Goal: Use online tool/utility: Utilize a website feature to perform a specific function

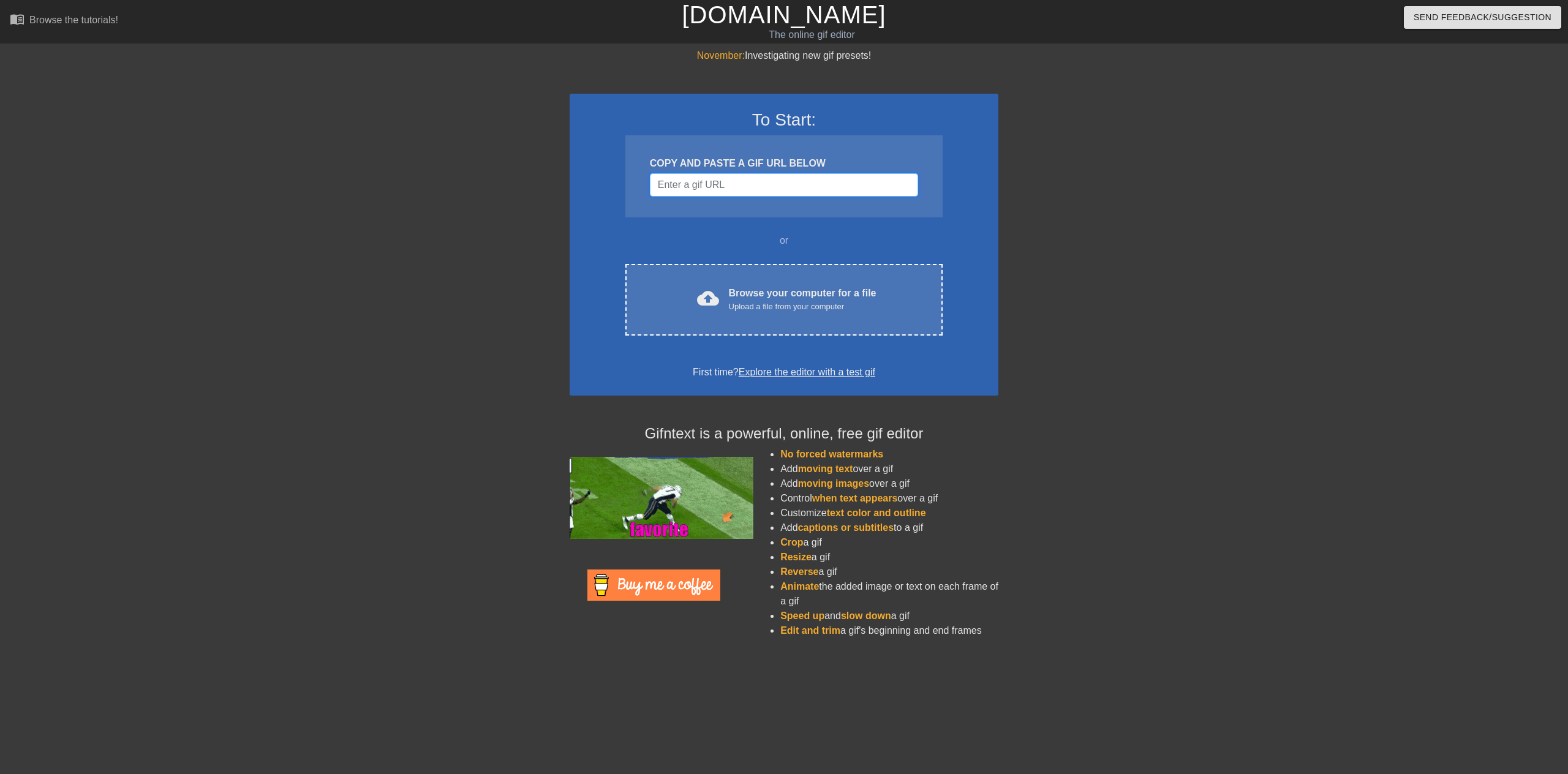
click at [806, 176] on input "Username" at bounding box center [784, 185] width 269 height 23
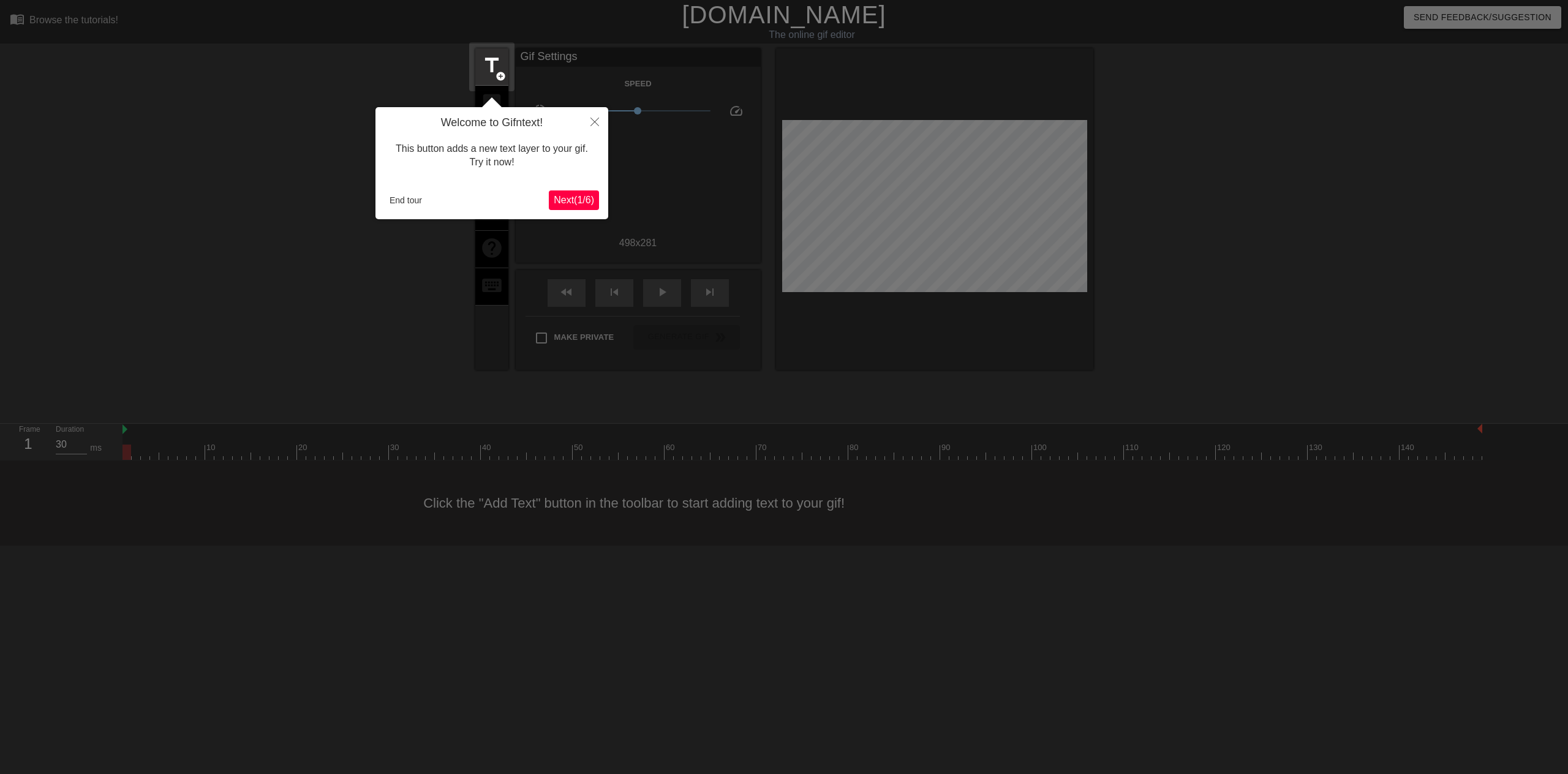
click at [583, 202] on span "Next ( 1 / 6 )" at bounding box center [574, 200] width 40 height 11
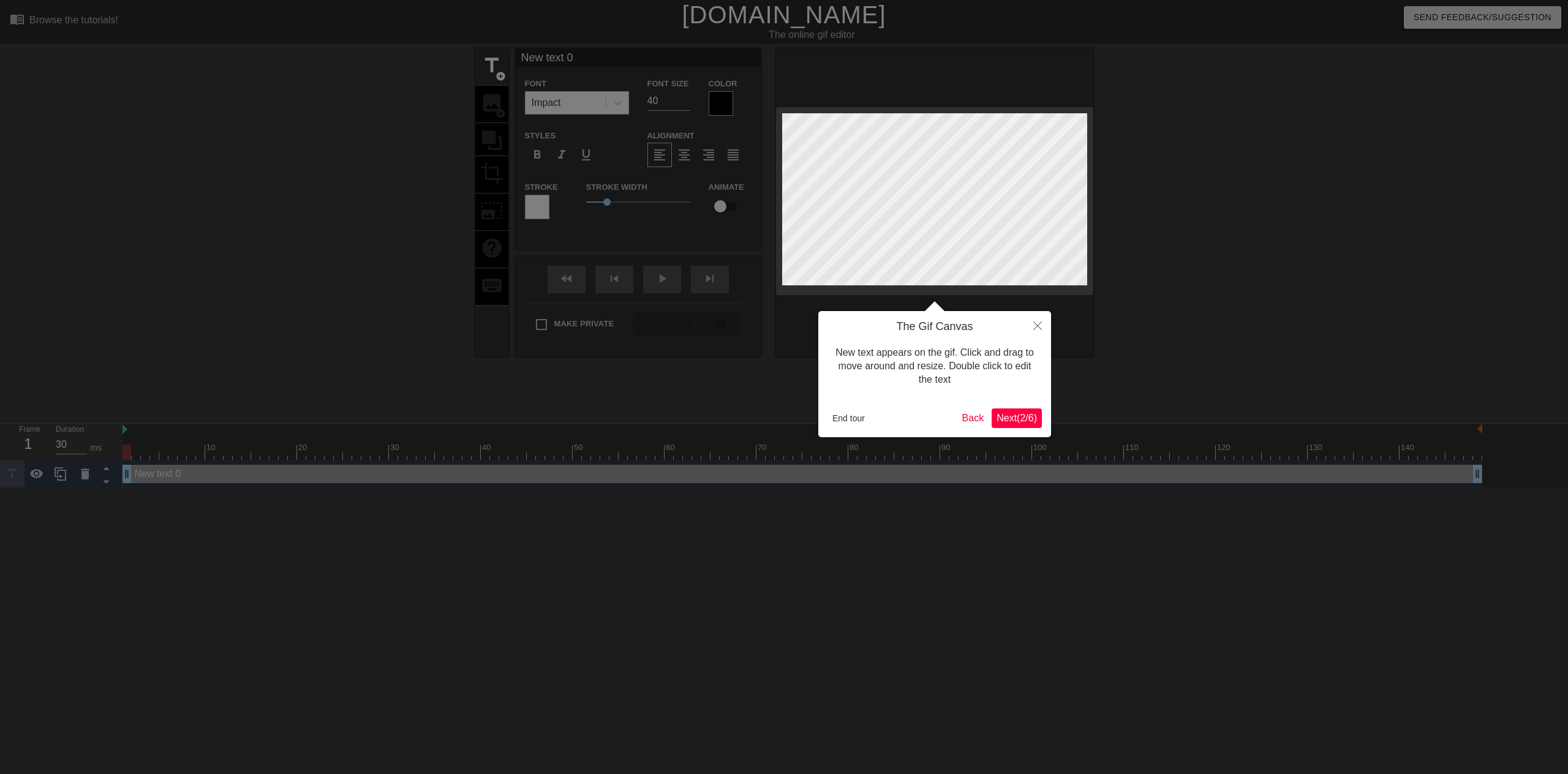
click at [1009, 417] on span "Next ( 2 / 6 )" at bounding box center [1017, 418] width 40 height 11
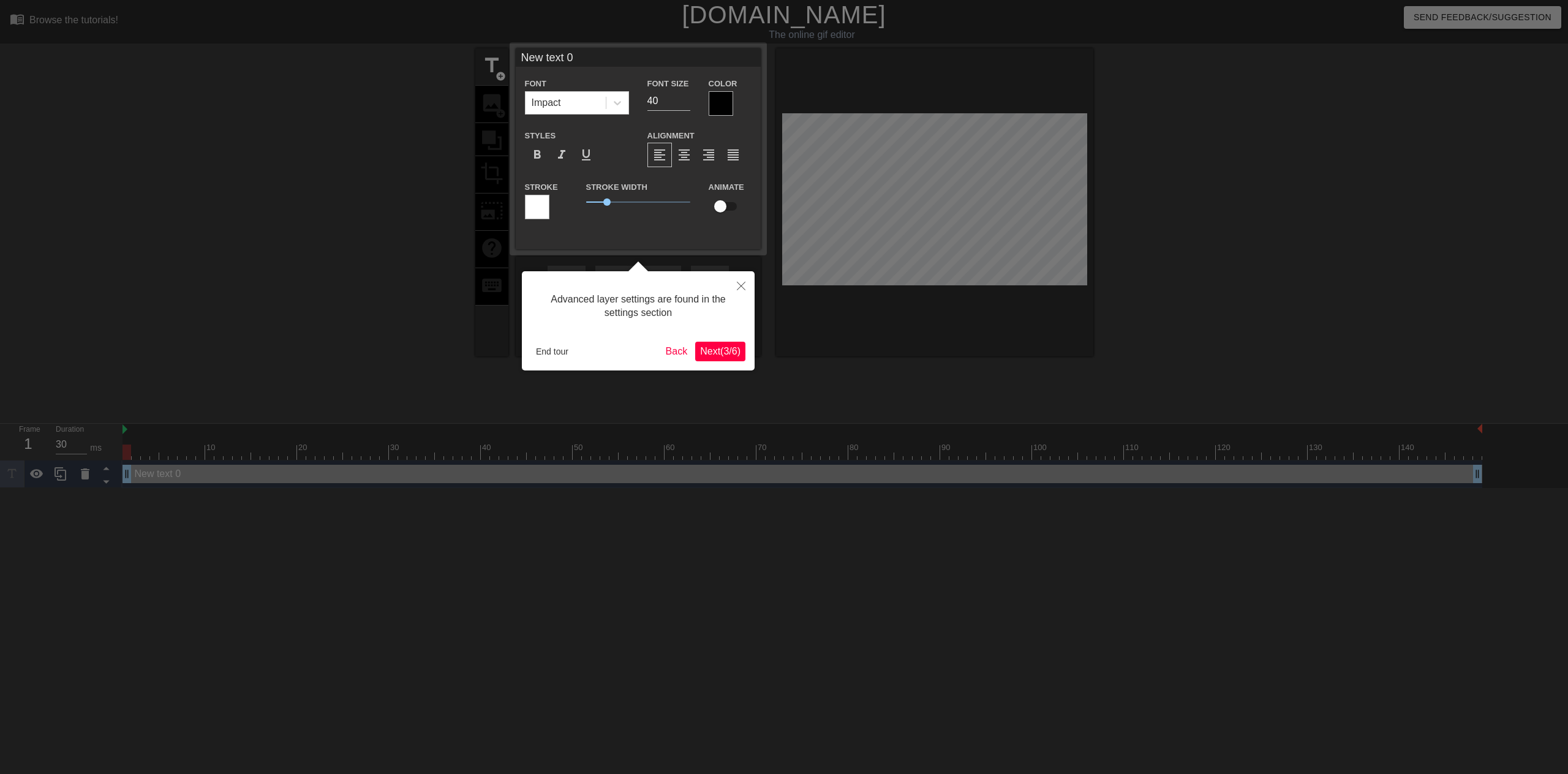
click at [709, 342] on button "Next ( 3 / 6 )" at bounding box center [721, 351] width 50 height 20
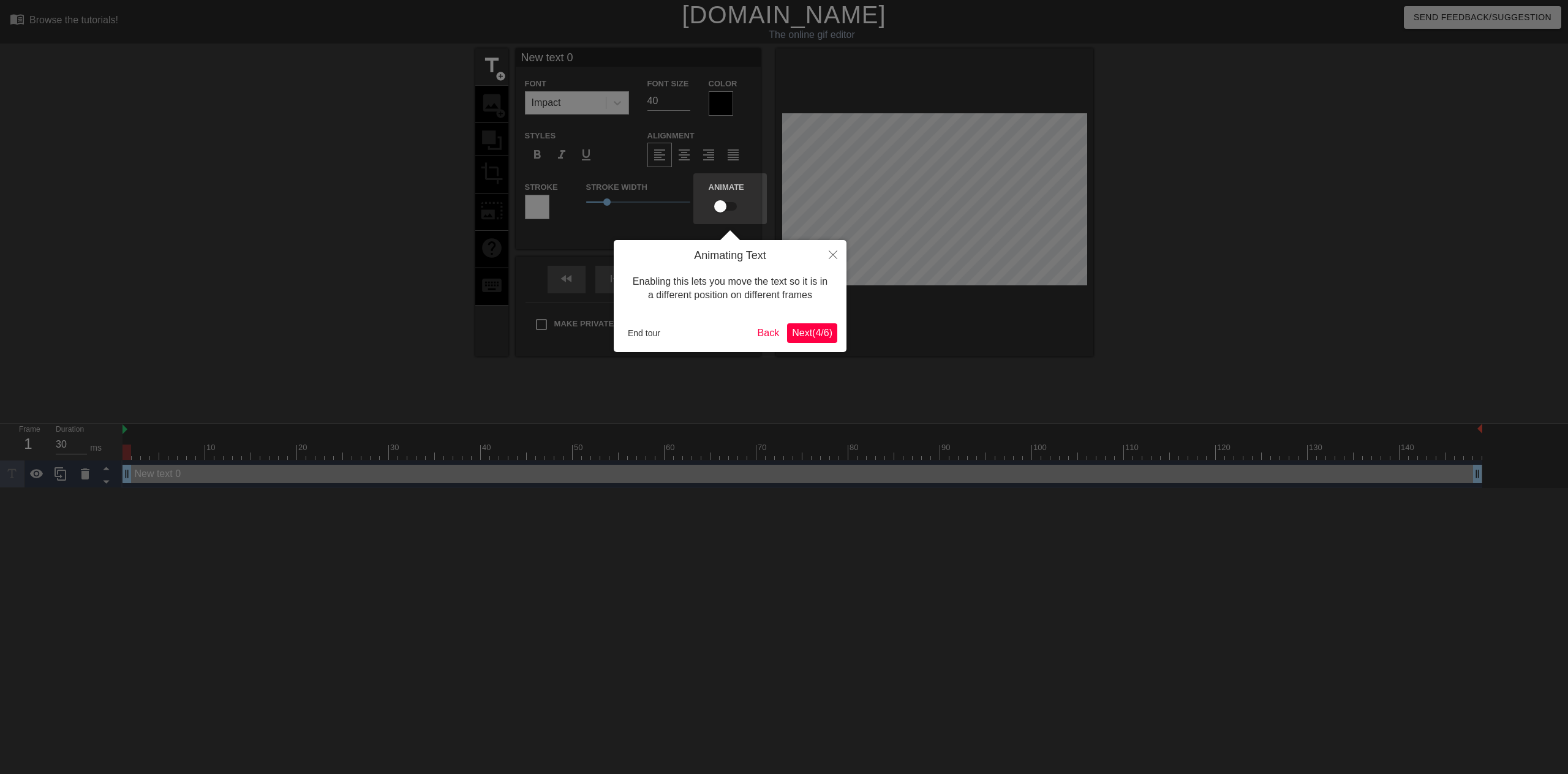
click at [823, 344] on div "Animating Text Enabling this lets you move the text so it is in a different pos…" at bounding box center [729, 296] width 233 height 112
click at [831, 340] on button "Next ( 4 / 6 )" at bounding box center [812, 333] width 50 height 20
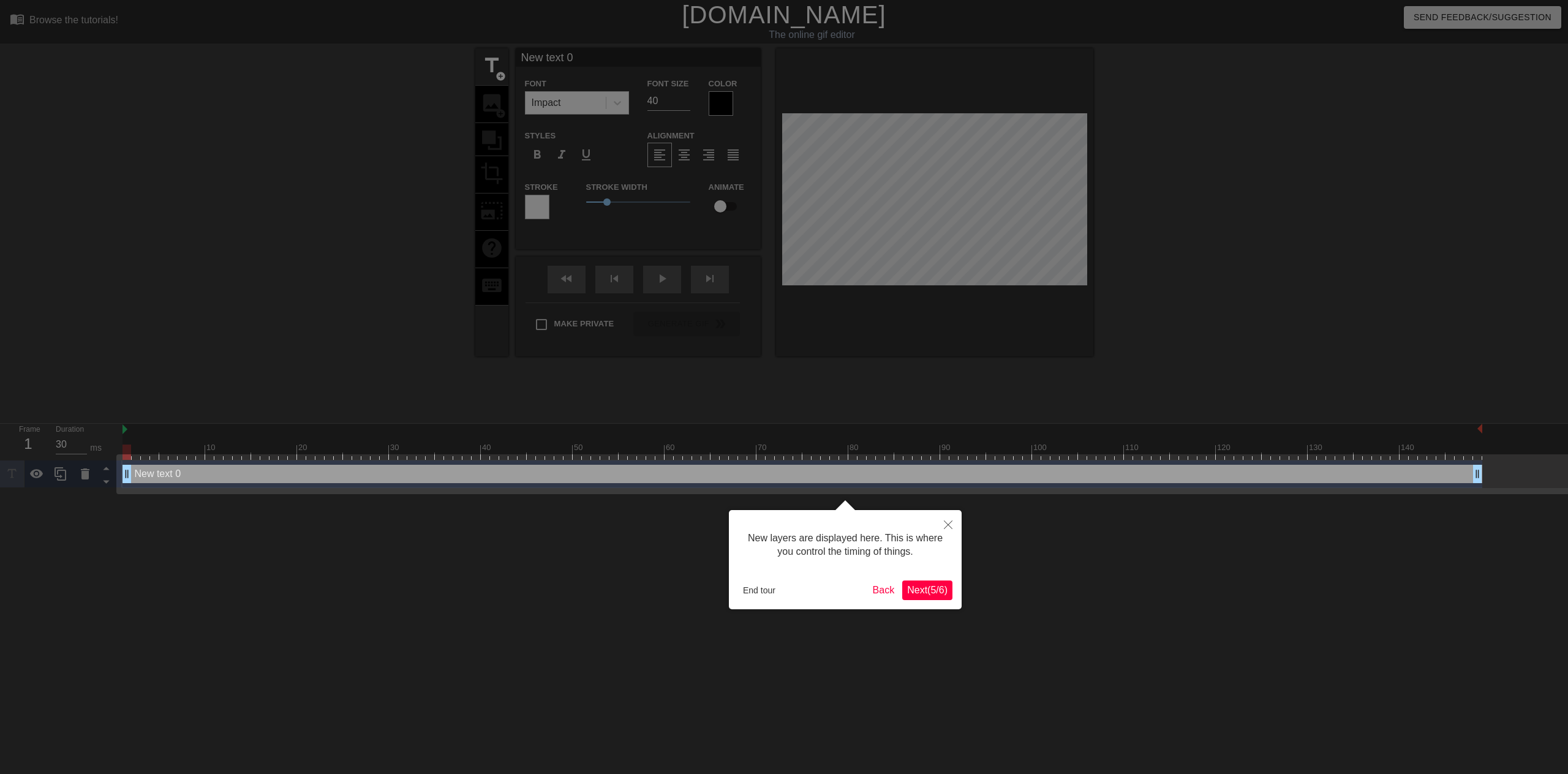
click at [935, 585] on span "Next ( 5 / 6 )" at bounding box center [927, 590] width 40 height 11
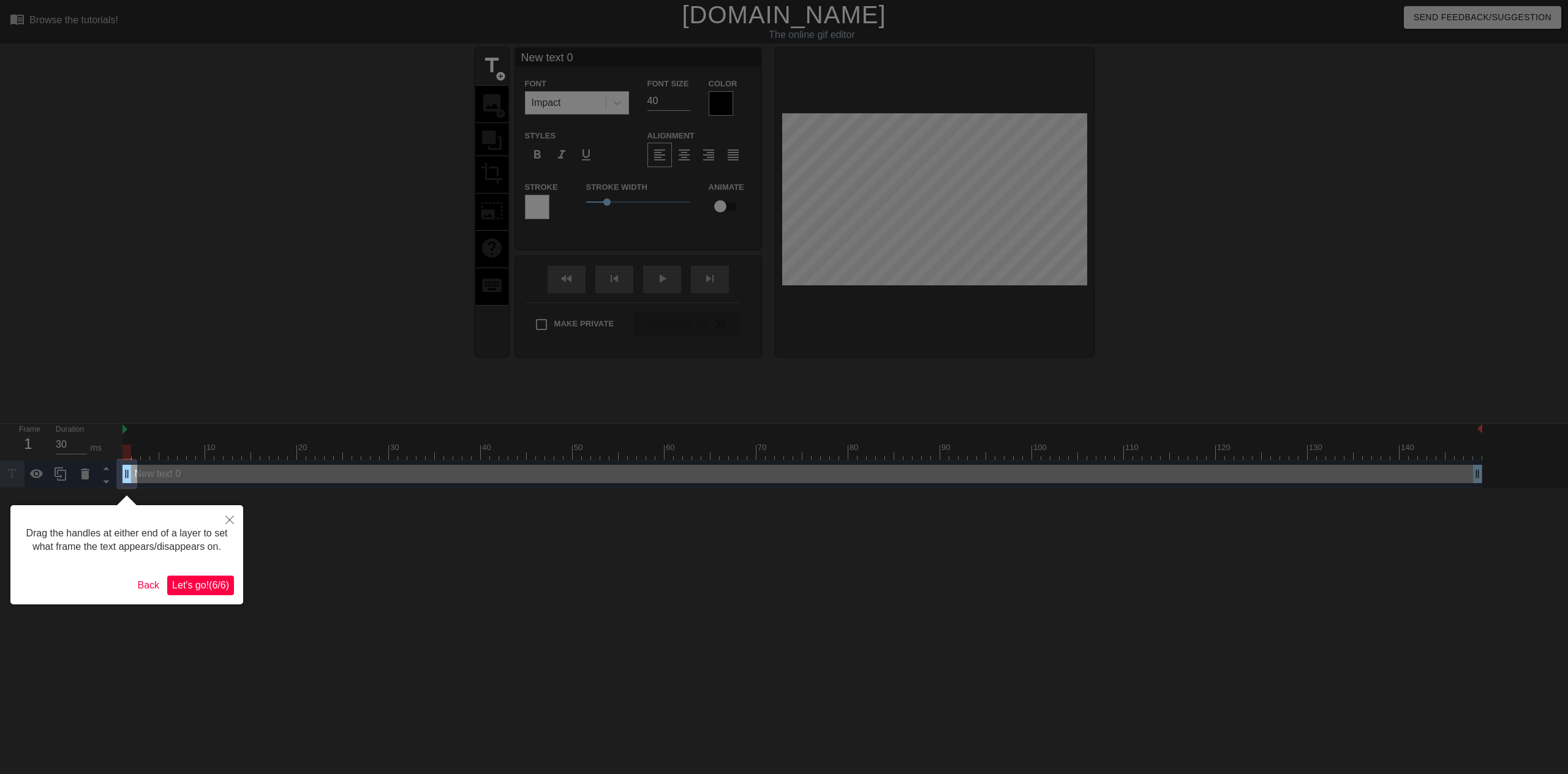
click at [212, 586] on span "Let's go! ( 6 / 6 )" at bounding box center [200, 585] width 57 height 11
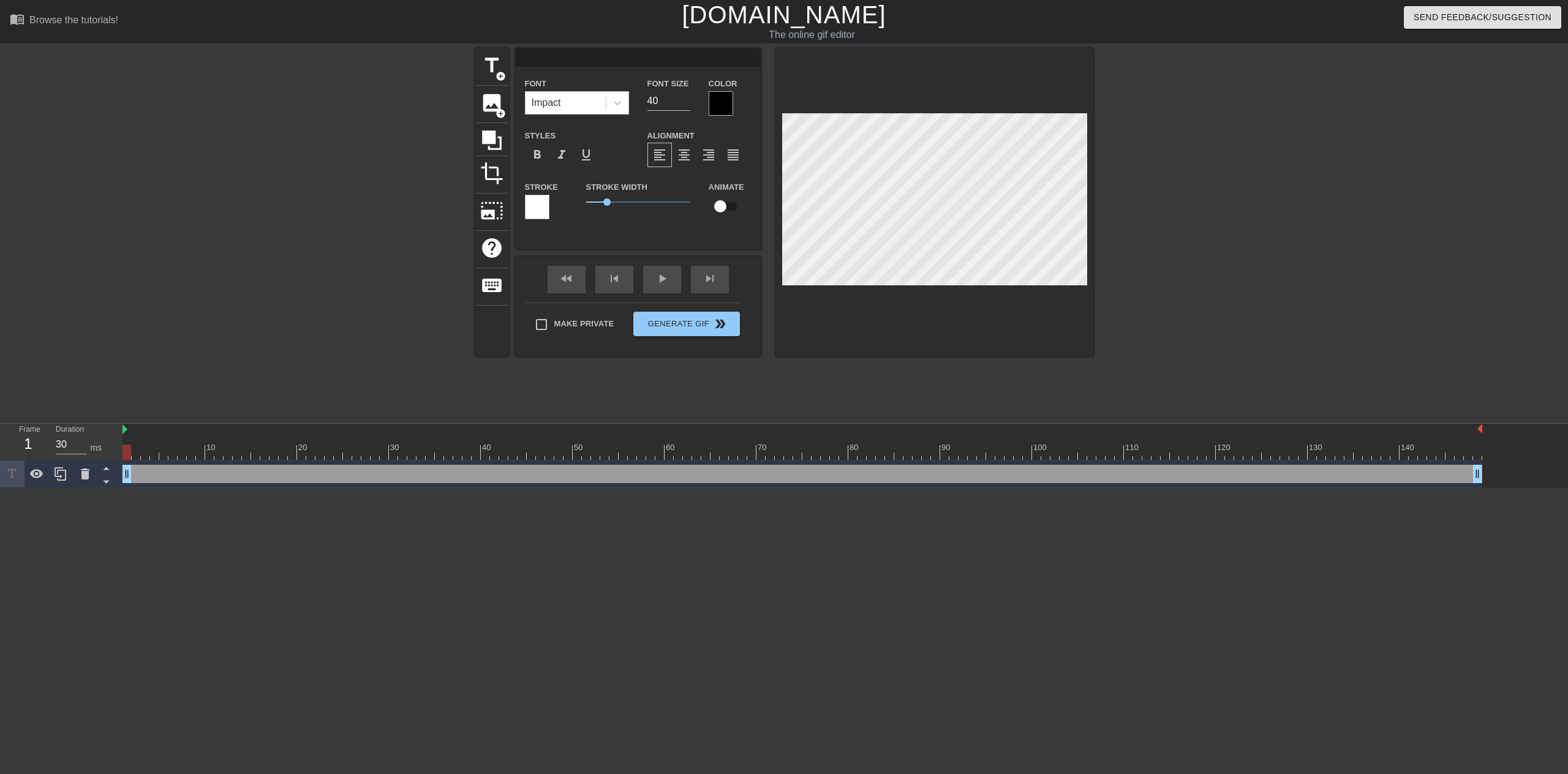
scroll to position [2, 2]
type input "'"
type textarea "'"
type input "l"
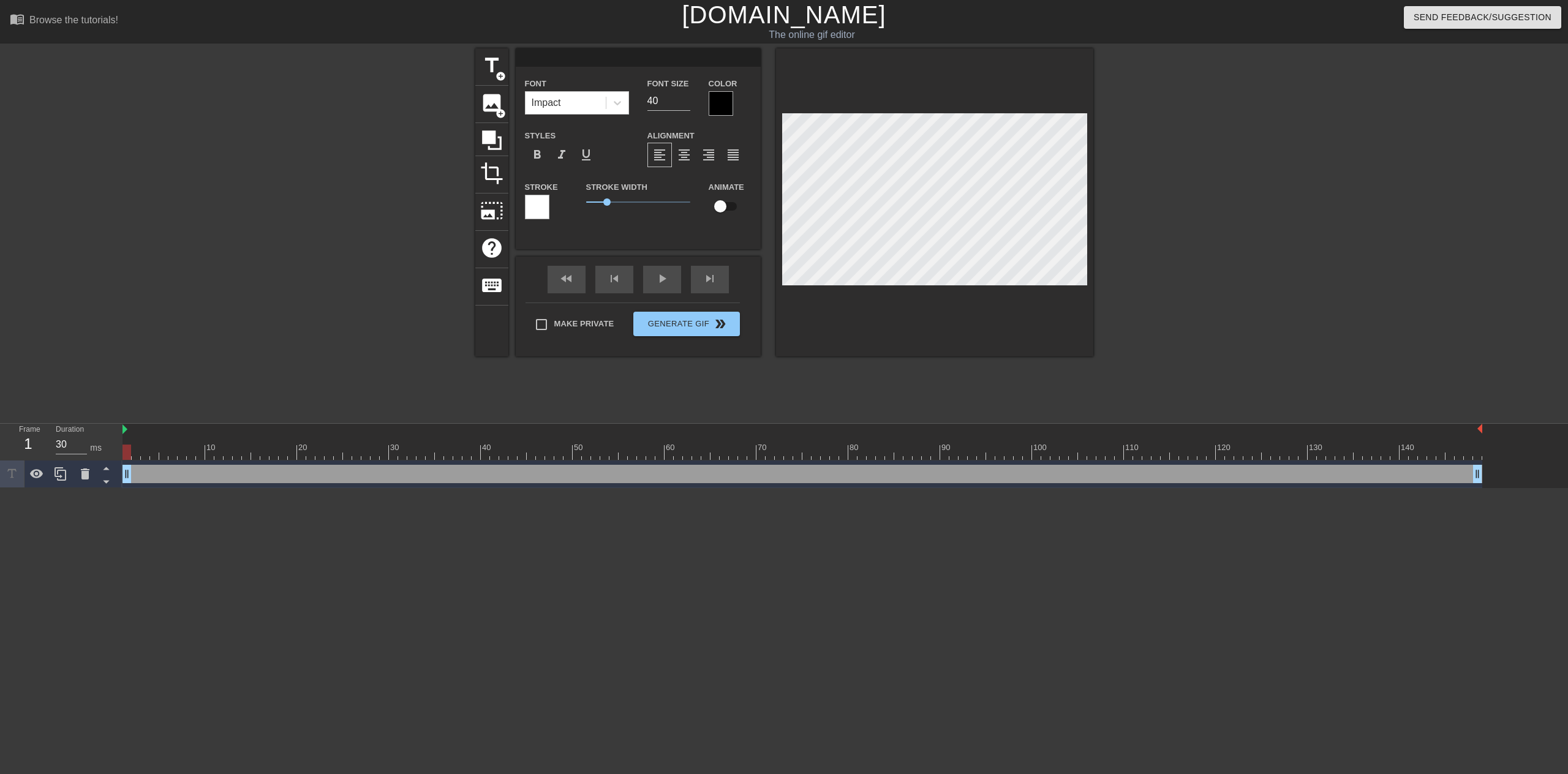
type textarea "l"
type input "s"
type textarea "s"
type input "sn"
type textarea "sn"
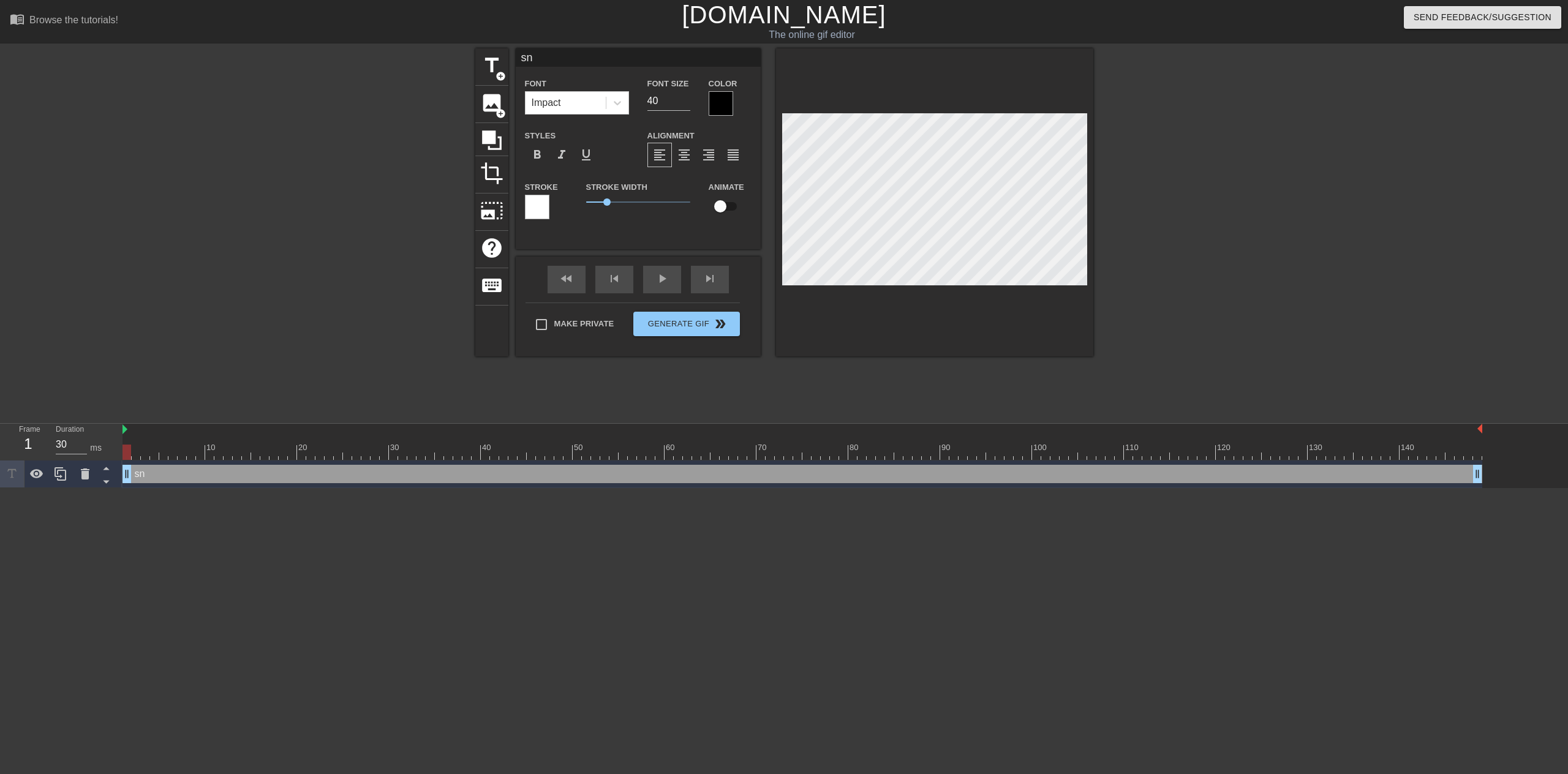
type input "sna"
type textarea "sna"
type input "snae"
type textarea "snae"
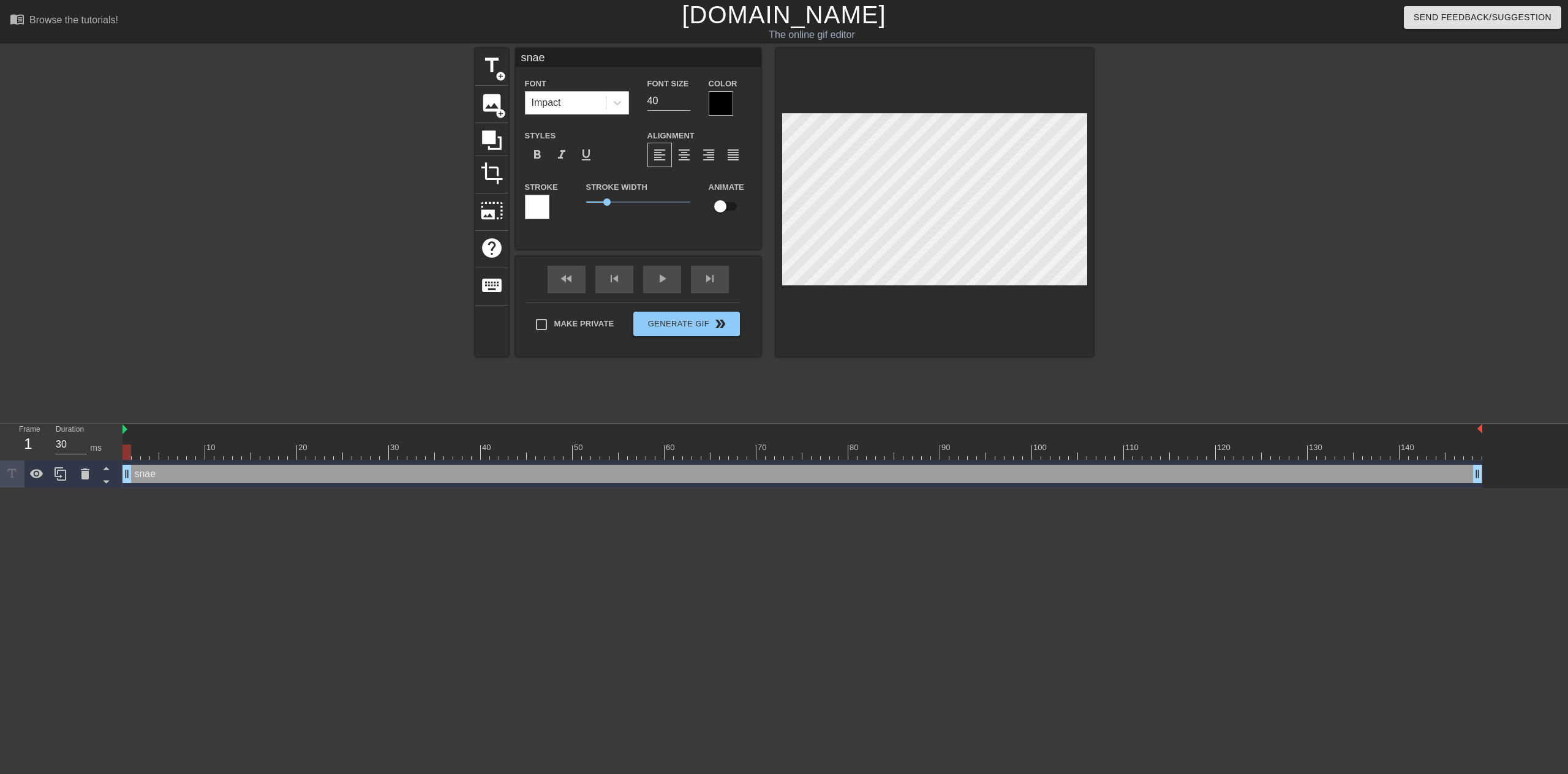
type input "sna"
type textarea "sna"
type input "snak"
type textarea "snake"
type input "🐍"
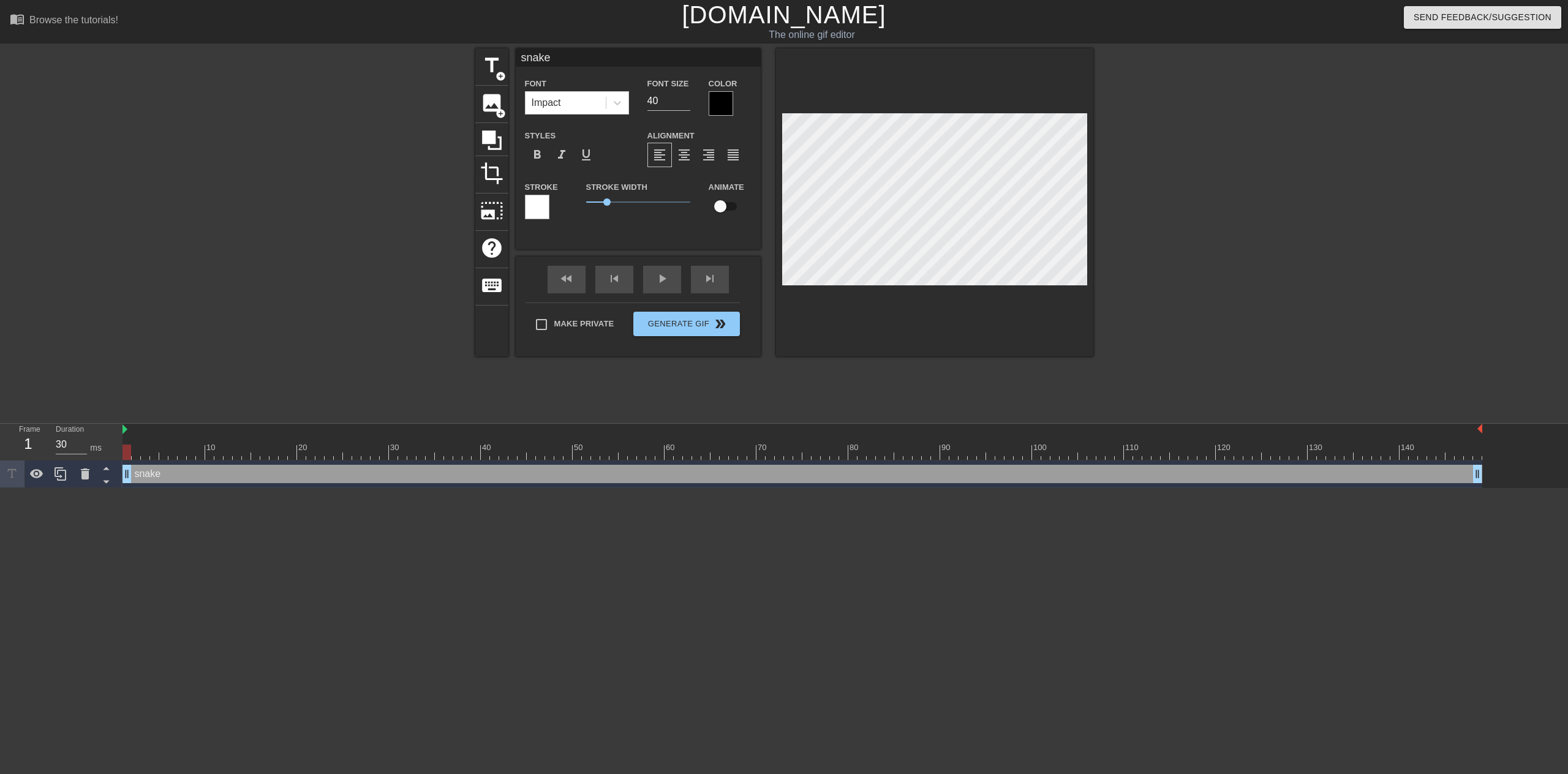
type textarea "🐍"
type input "🐍🐍"
type textarea "🐍🐍"
type input "🐍🐍🐍"
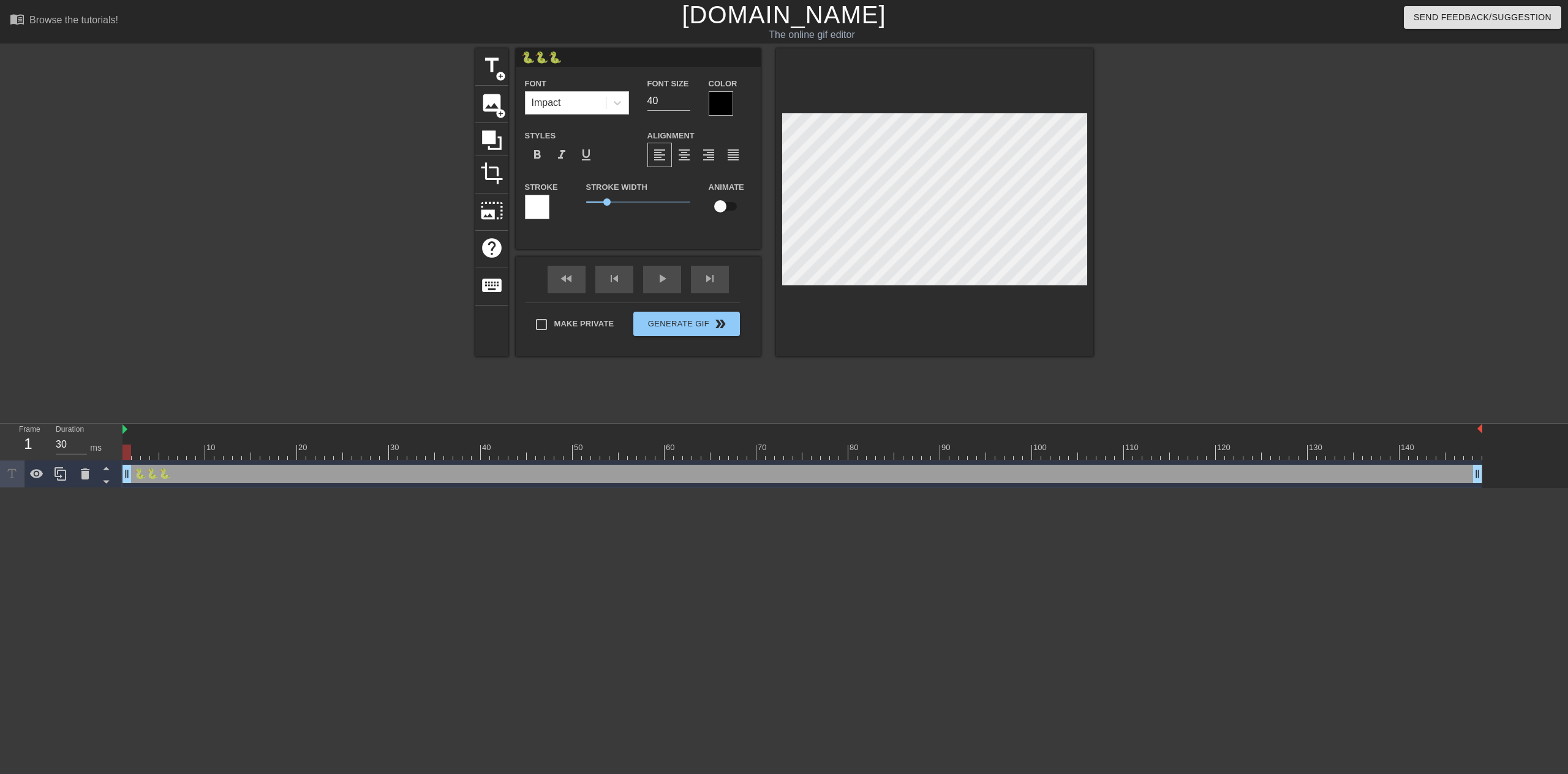
type textarea "🐍🐍🐍"
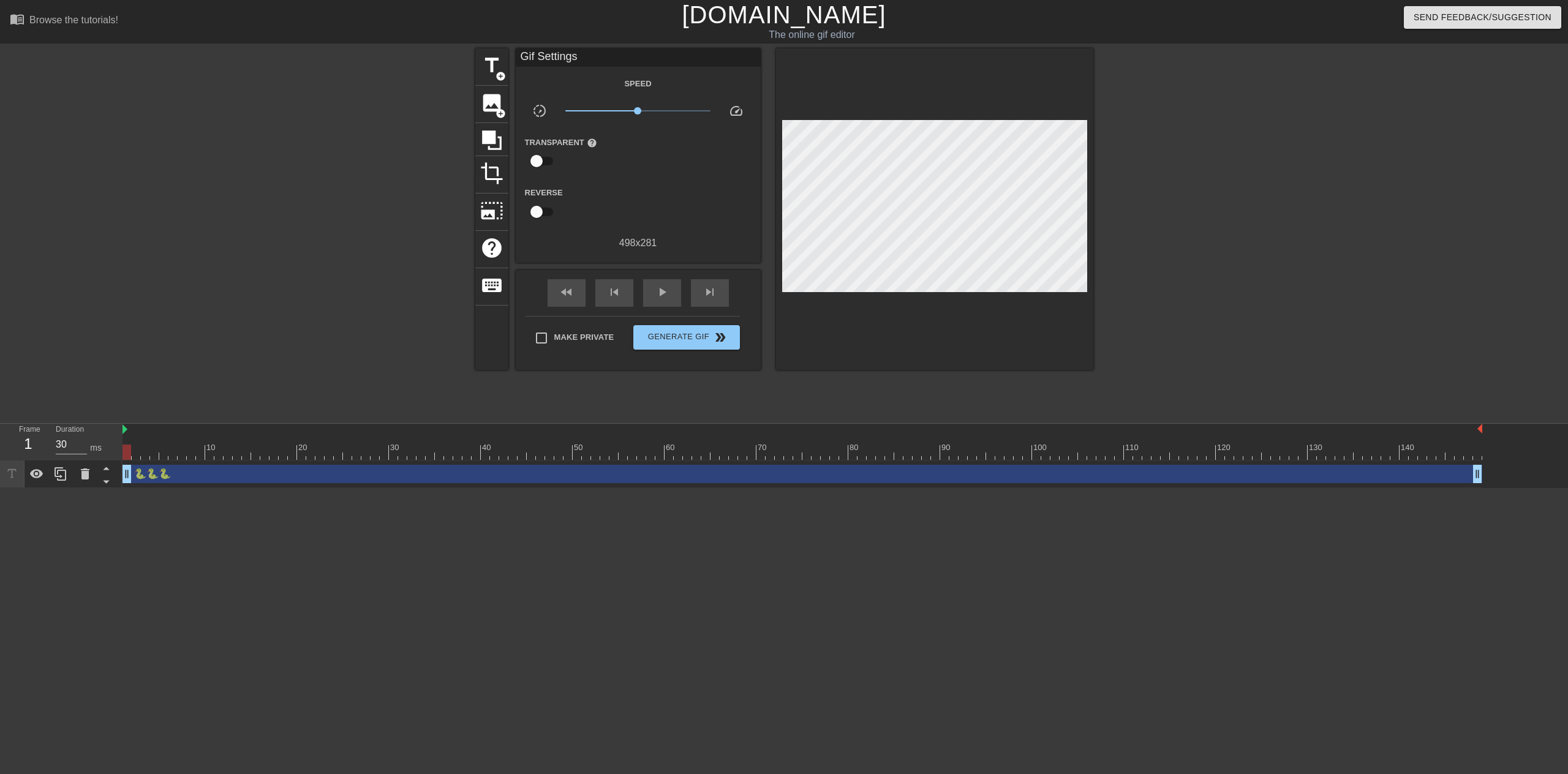
click at [1111, 165] on div at bounding box center [1199, 232] width 183 height 367
click at [1186, 250] on div at bounding box center [1199, 232] width 183 height 367
click at [1205, 259] on div at bounding box center [1199, 232] width 183 height 367
click at [694, 340] on span "Generate Gif double_arrow" at bounding box center [686, 337] width 96 height 14
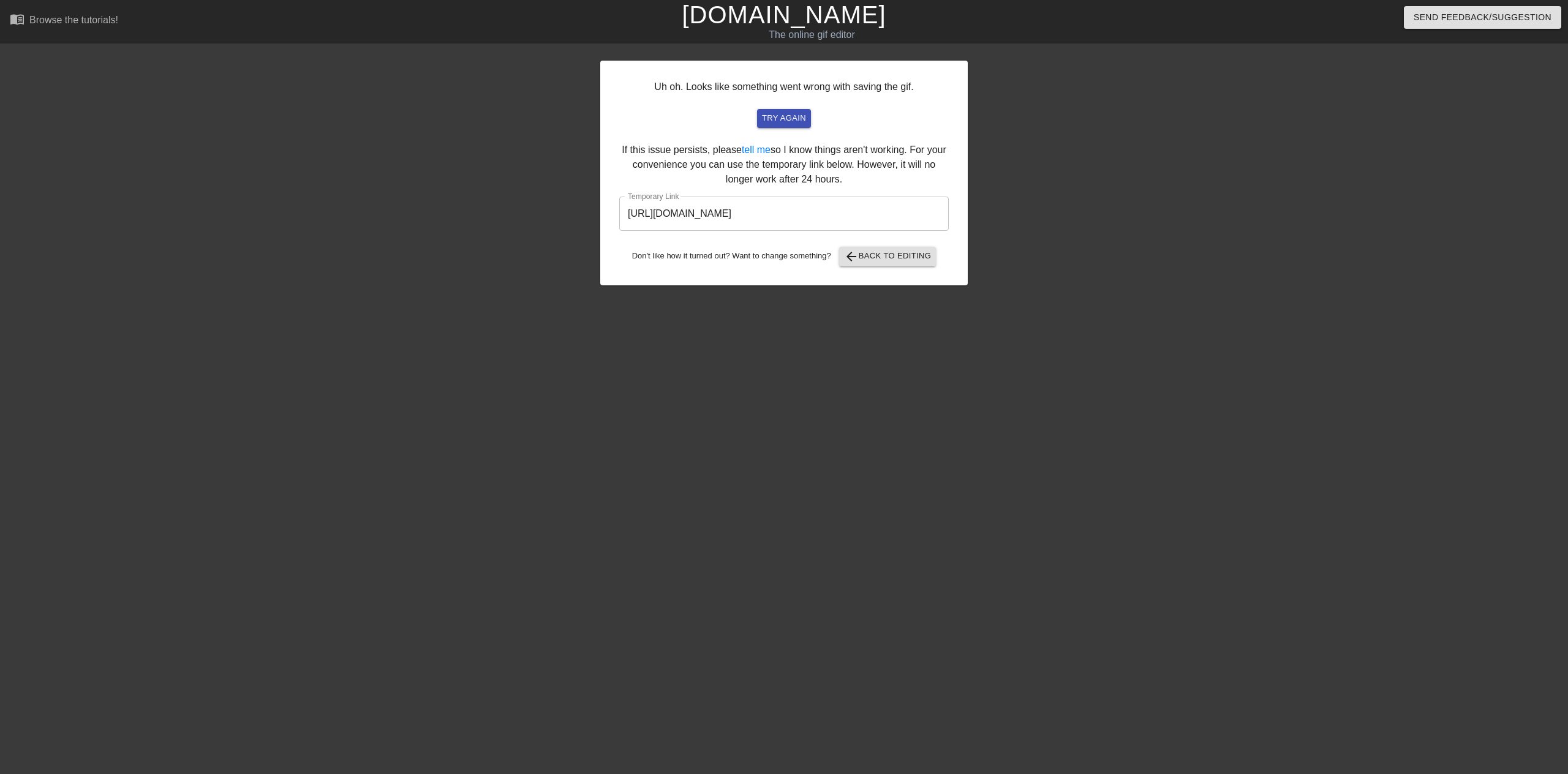
click at [918, 216] on input "[URL][DOMAIN_NAME]" at bounding box center [784, 214] width 330 height 34
drag, startPoint x: 1416, startPoint y: 163, endPoint x: 1414, endPoint y: 39, distance: 124.0
click at [1416, 163] on div "Uh oh. Looks like something went wrong with saving the gif. try again If this i…" at bounding box center [784, 232] width 1568 height 367
